Goal: Book appointment/travel/reservation

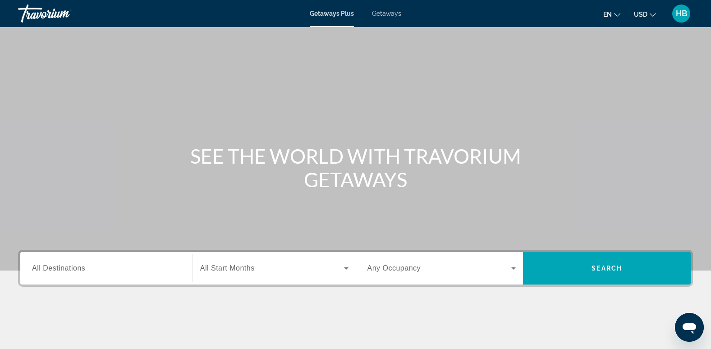
click at [389, 11] on span "Getaways" at bounding box center [386, 13] width 29 height 7
click at [59, 270] on span "All Destinations" at bounding box center [58, 268] width 53 height 8
click at [59, 270] on input "Destination All Destinations" at bounding box center [106, 268] width 149 height 11
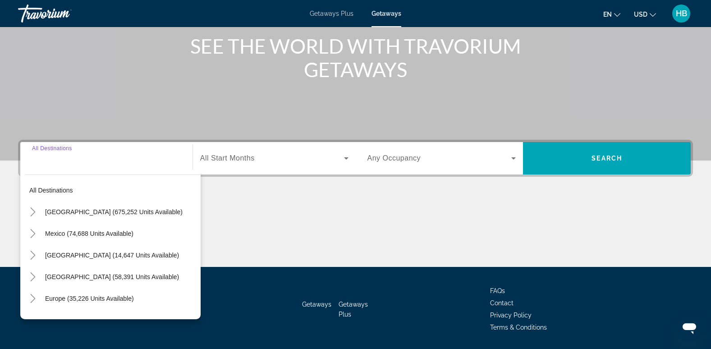
scroll to position [138, 0]
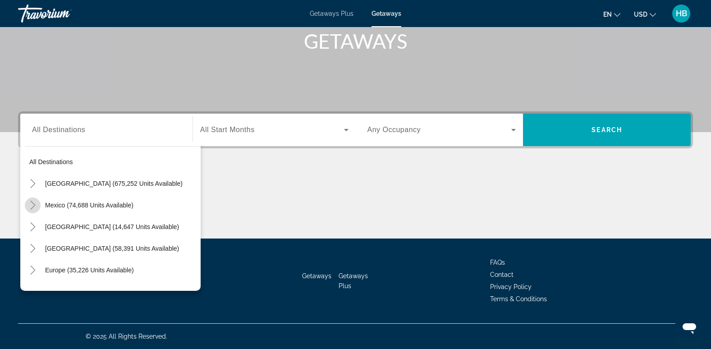
click at [29, 203] on icon "Toggle Mexico (74,688 units available)" at bounding box center [32, 205] width 9 height 9
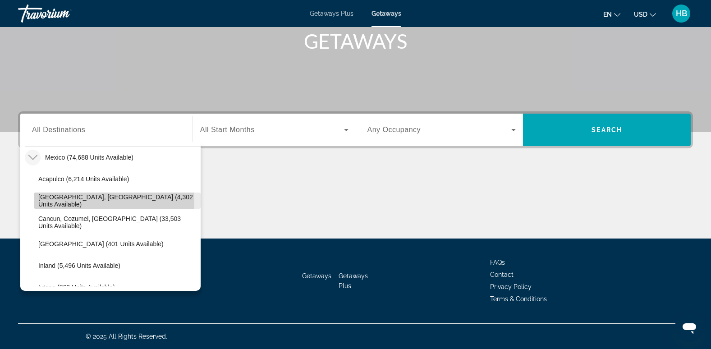
click at [96, 201] on span "[GEOGRAPHIC_DATA], [GEOGRAPHIC_DATA] (4,302 units available)" at bounding box center [117, 200] width 158 height 14
type input "**********"
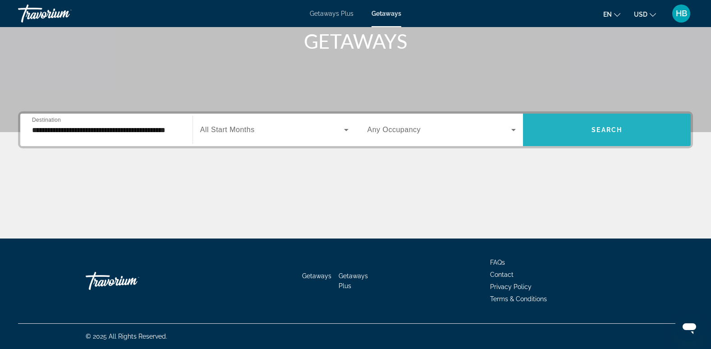
click at [602, 127] on span "Search" at bounding box center [606, 129] width 31 height 7
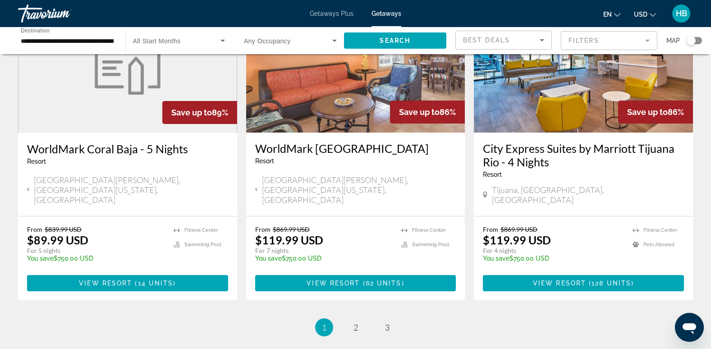
scroll to position [1121, 0]
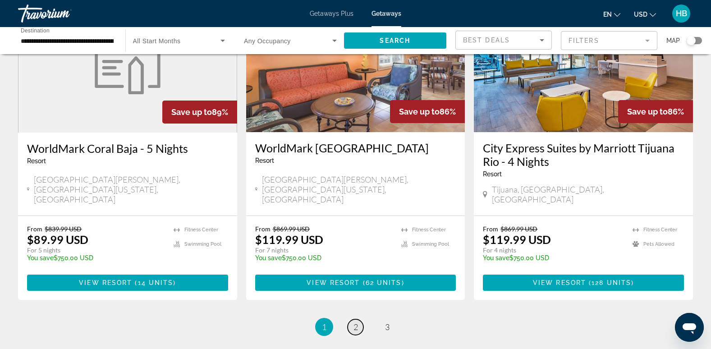
click at [352, 319] on link "page 2" at bounding box center [356, 327] width 16 height 16
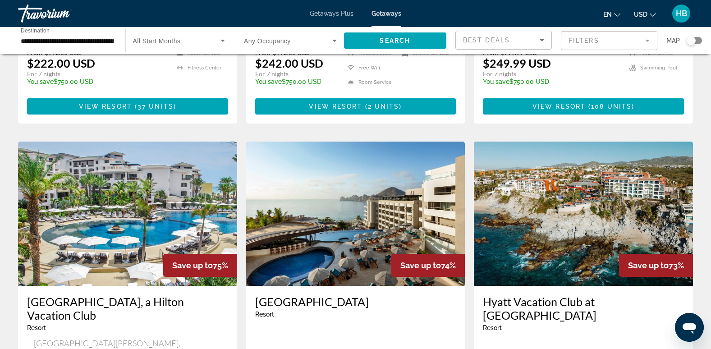
scroll to position [617, 0]
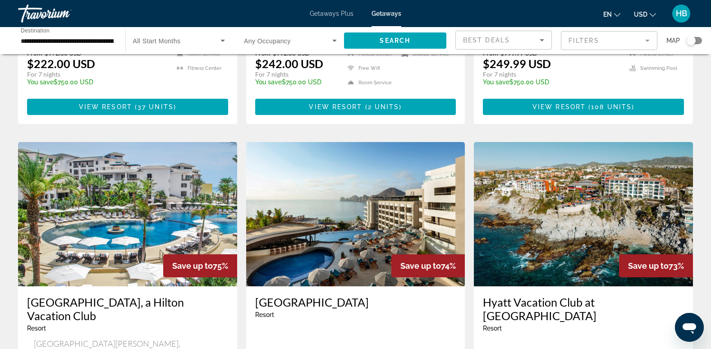
click at [173, 171] on img "Main content" at bounding box center [127, 214] width 219 height 144
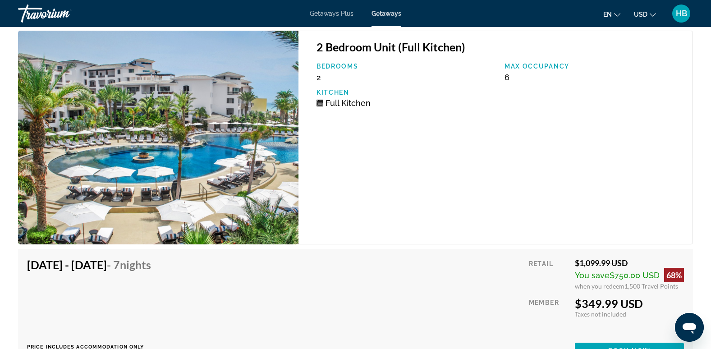
scroll to position [6813, 0]
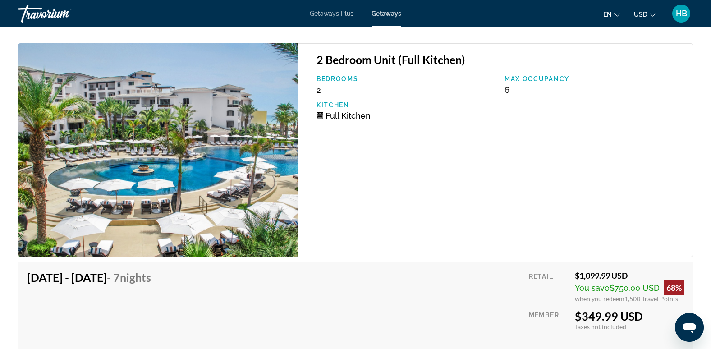
click at [687, 263] on div "[DATE] - [DATE] - 7 Nights Price includes accommodation only Refundable until :…" at bounding box center [355, 320] width 675 height 119
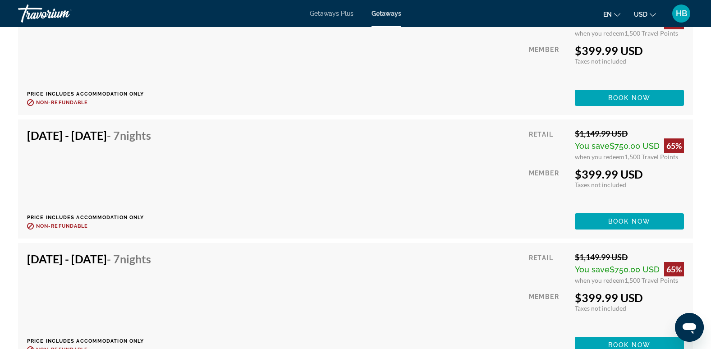
scroll to position [6472, 0]
